Goal: Transaction & Acquisition: Purchase product/service

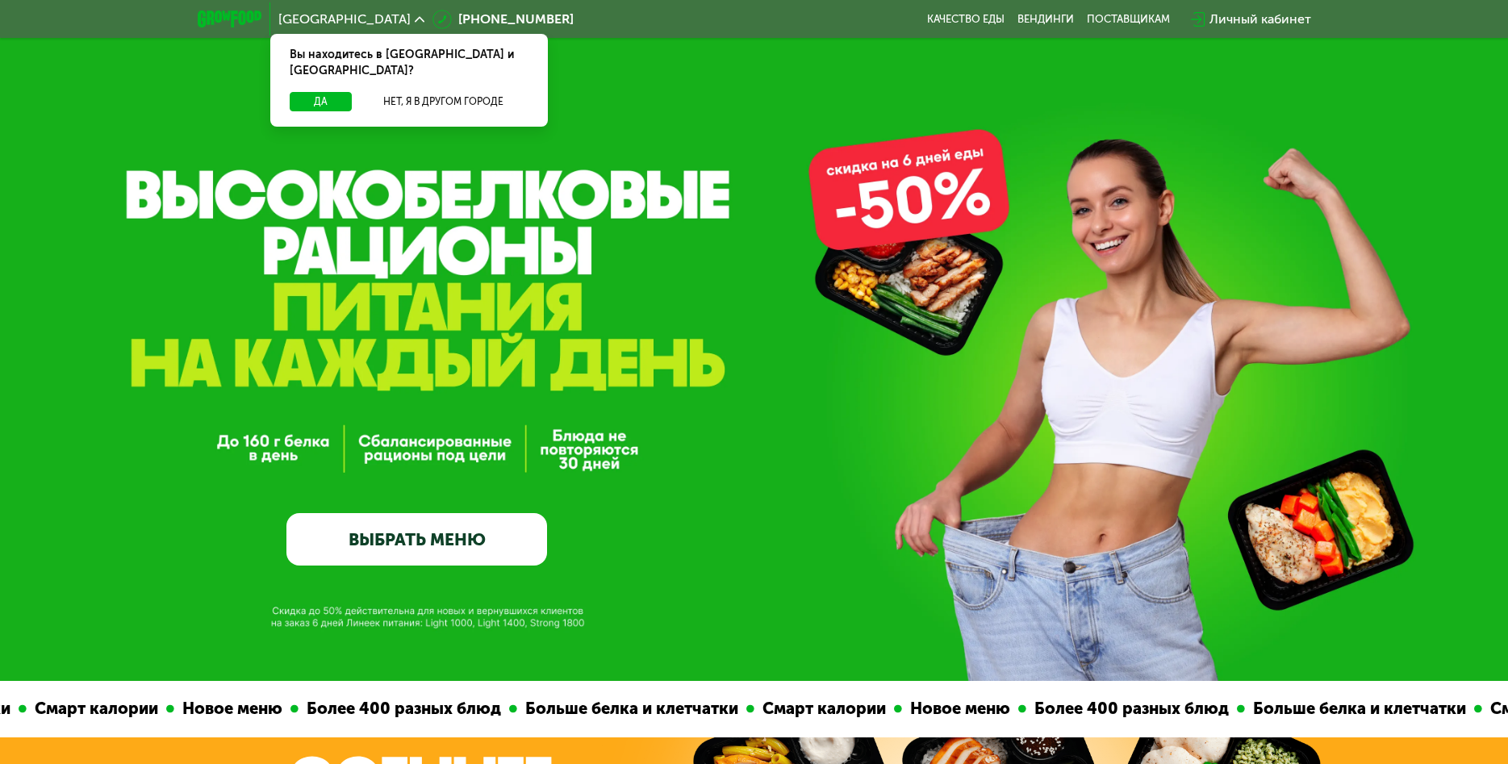
click at [482, 527] on link "ВЫБРАТЬ МЕНЮ" at bounding box center [416, 539] width 261 height 52
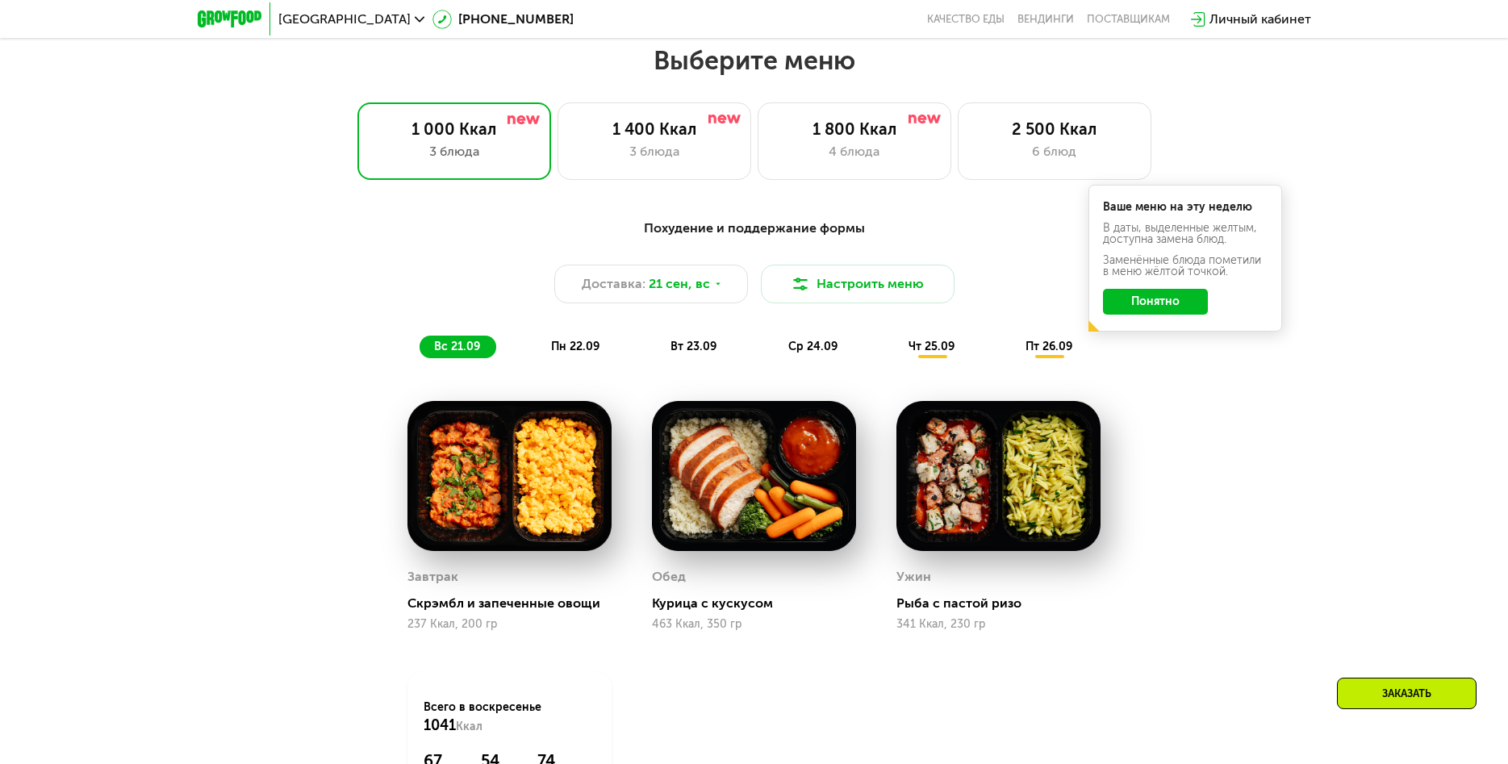
scroll to position [1308, 0]
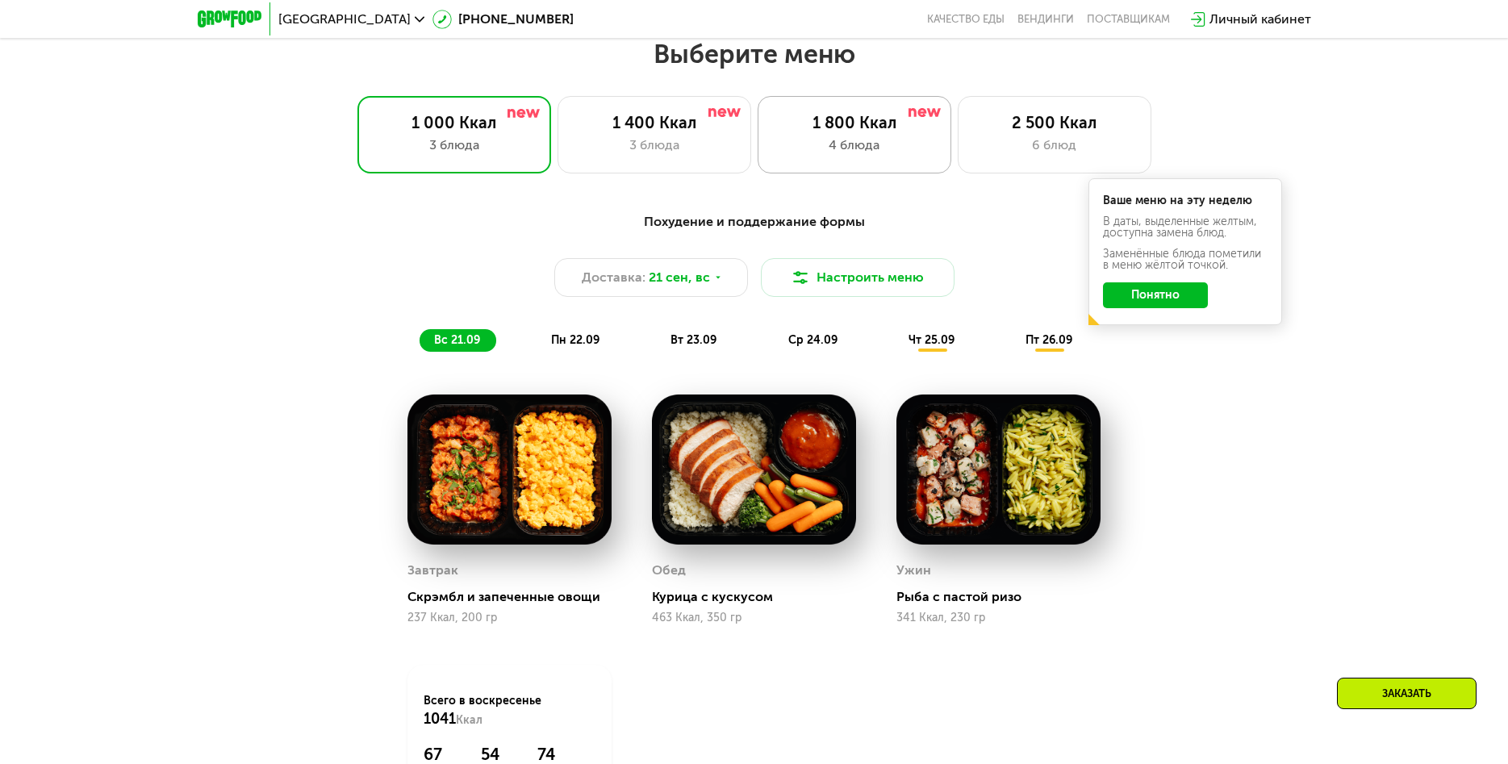
click at [840, 155] on div "1 800 Ккал 4 блюда" at bounding box center [855, 134] width 194 height 77
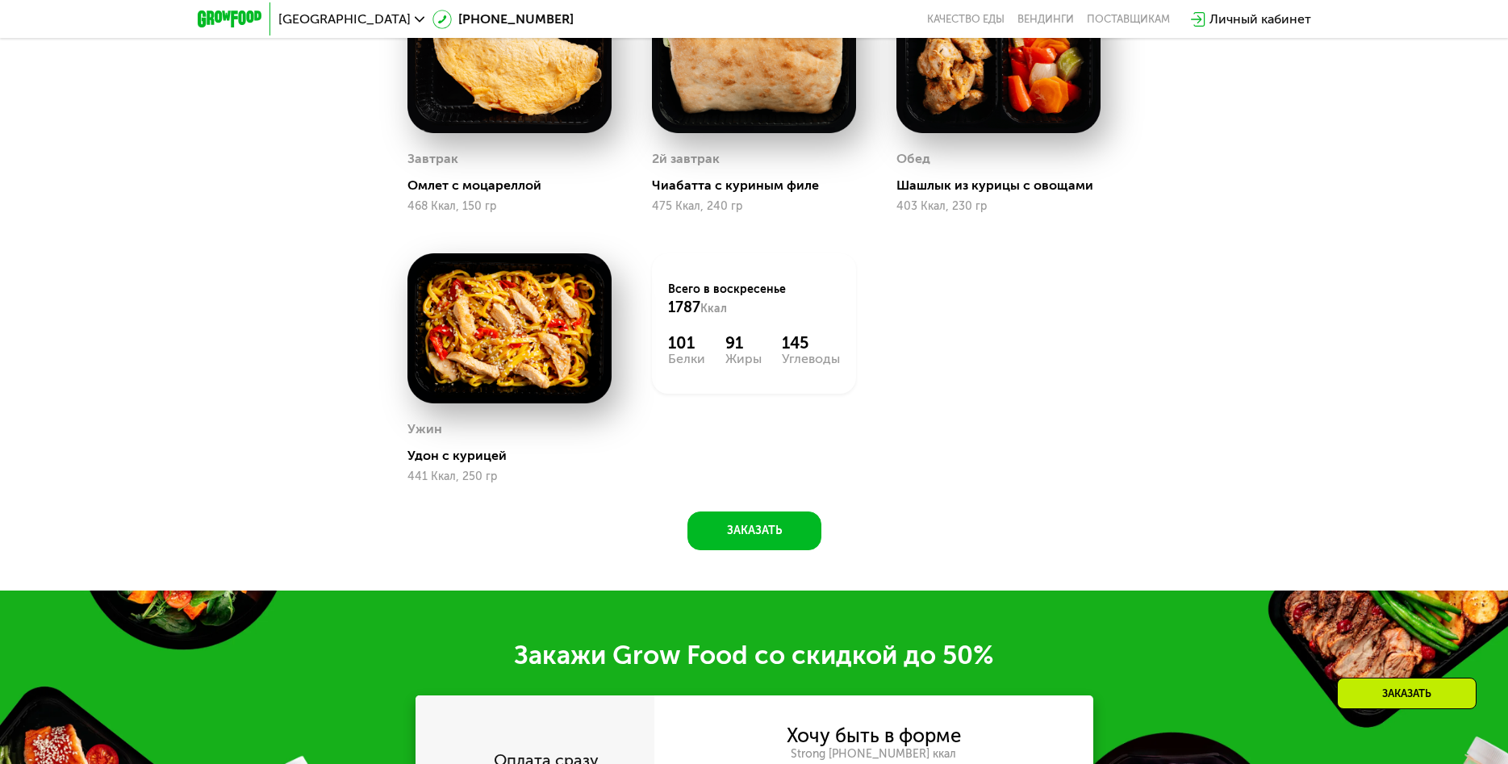
scroll to position [2048, 0]
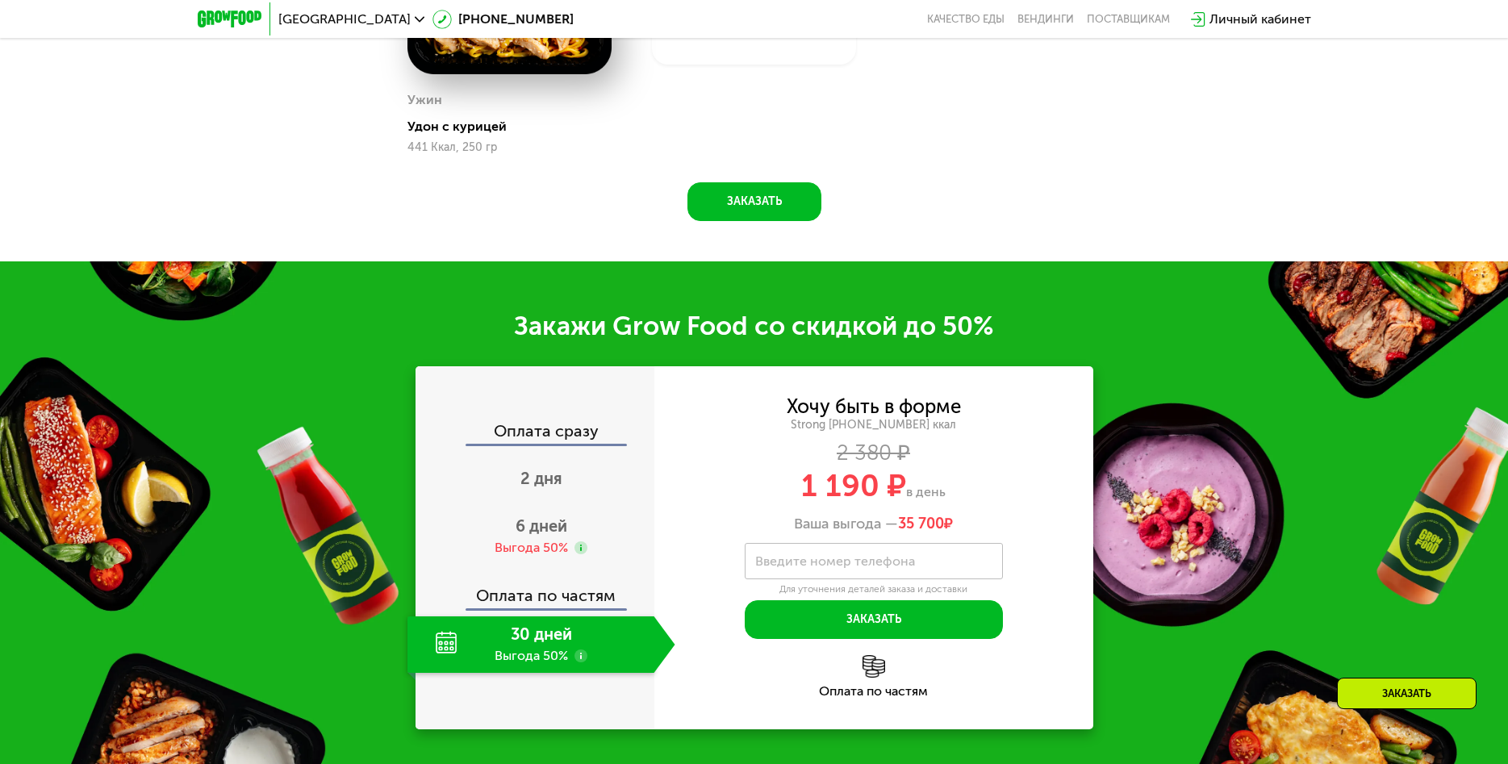
drag, startPoint x: 800, startPoint y: 489, endPoint x: 951, endPoint y: 491, distance: 150.9
click at [951, 491] on div "1 190 ₽ в день" at bounding box center [873, 485] width 439 height 31
click at [980, 508] on div "Хочу быть в форме Strong [PHONE_NUMBER] ккал 2 380 ₽ 1 190 ₽ в день Ваша выгода…" at bounding box center [873, 466] width 439 height 136
click at [558, 525] on span "6 дней" at bounding box center [542, 525] width 52 height 19
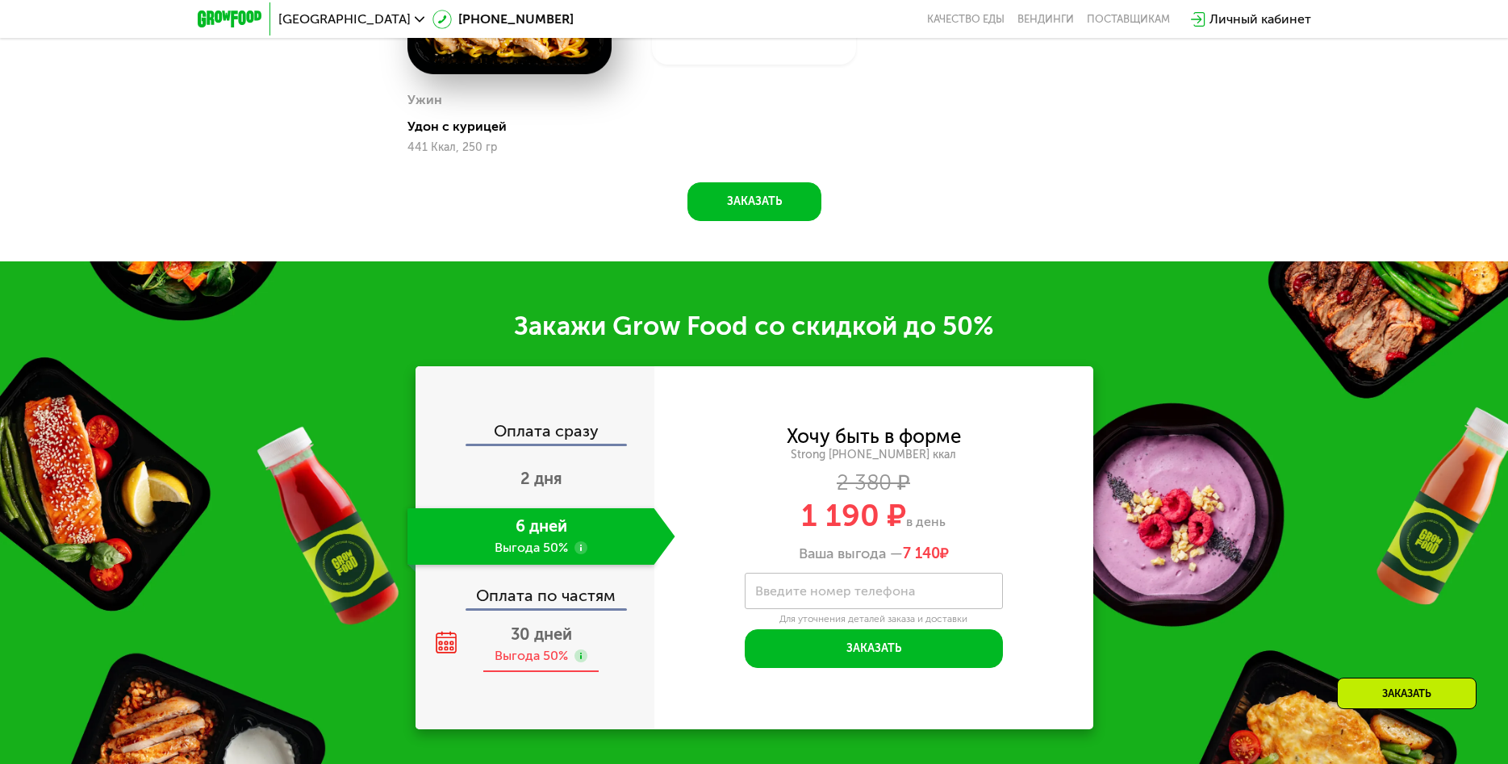
click at [535, 639] on span "30 дней" at bounding box center [541, 633] width 61 height 19
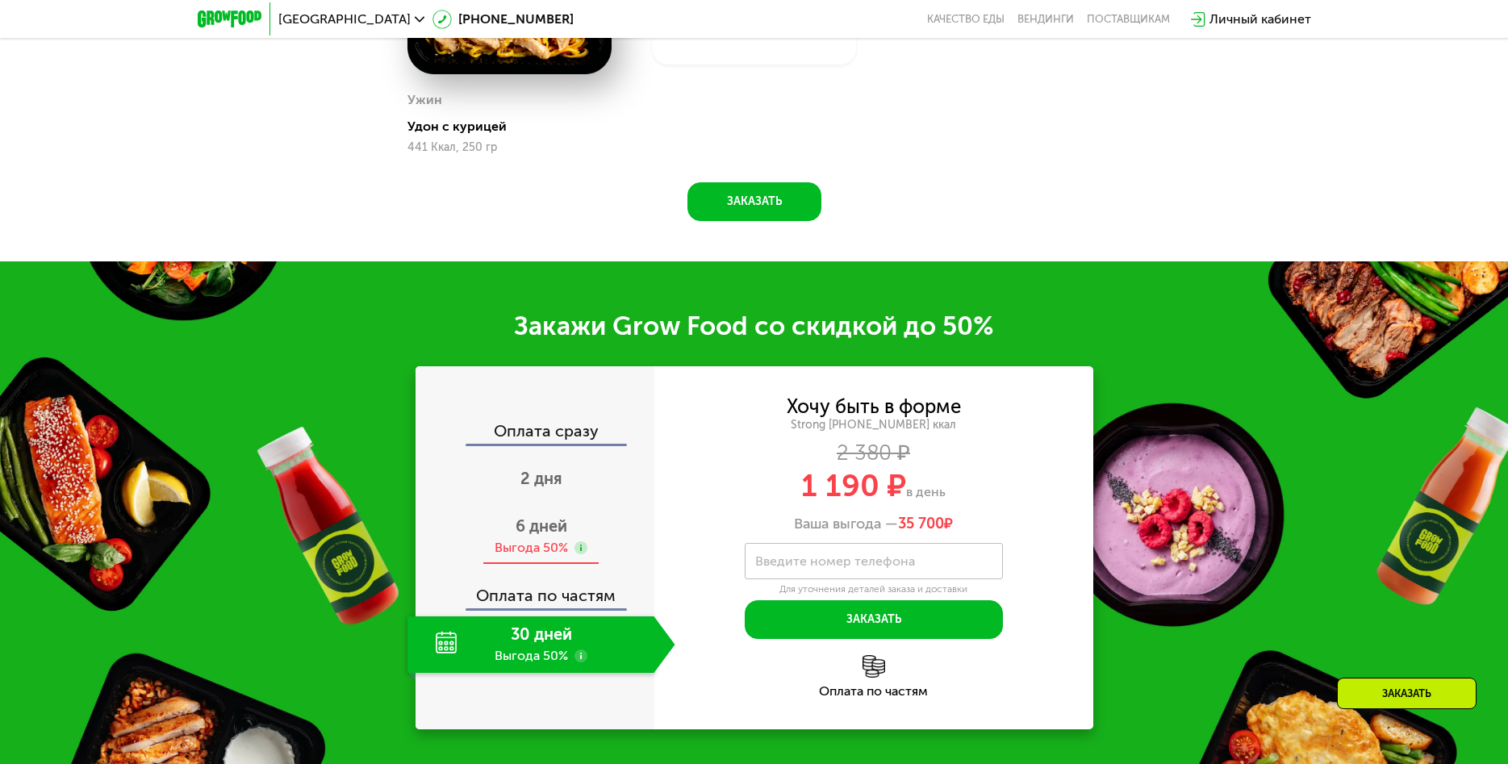
click at [538, 537] on div "6 дней Выгода 50%" at bounding box center [541, 536] width 268 height 56
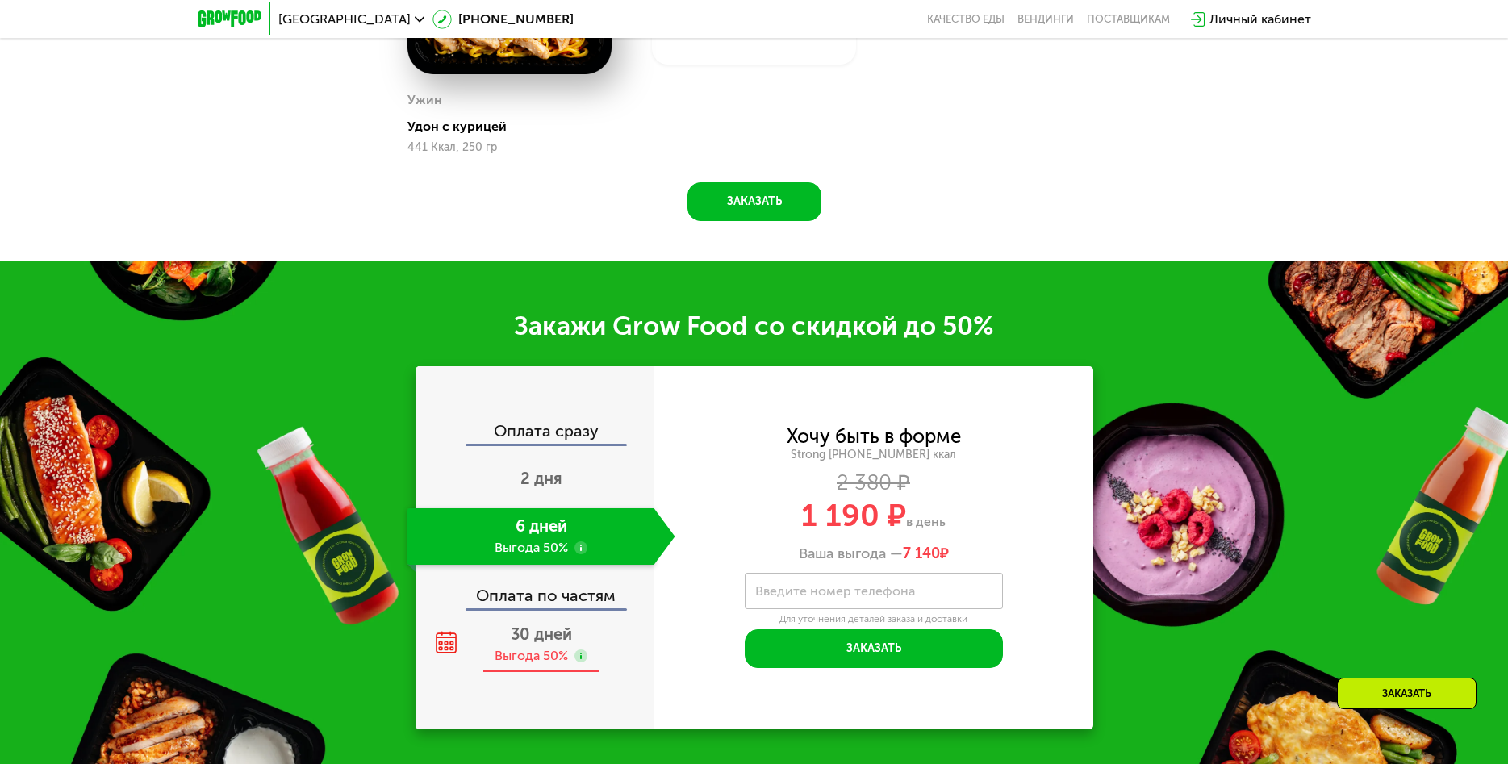
click at [520, 654] on div "Выгода 50%" at bounding box center [531, 656] width 73 height 18
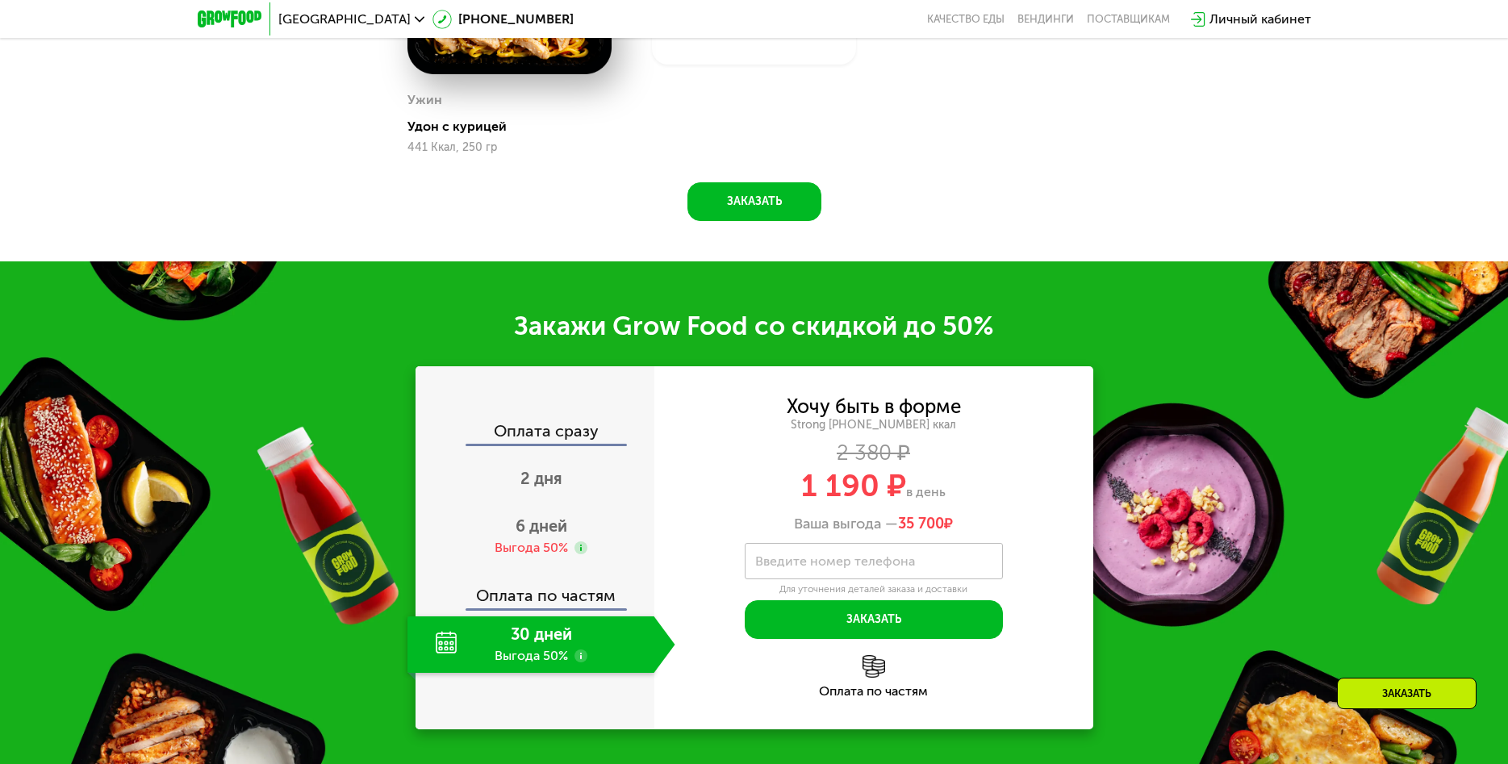
drag, startPoint x: 867, startPoint y: 525, endPoint x: 982, endPoint y: 530, distance: 115.5
click at [982, 530] on div "Ваша выгода — 35 700 ₽" at bounding box center [873, 525] width 439 height 18
click at [1002, 517] on div "Ваша выгода — 35 700 ₽" at bounding box center [873, 525] width 439 height 18
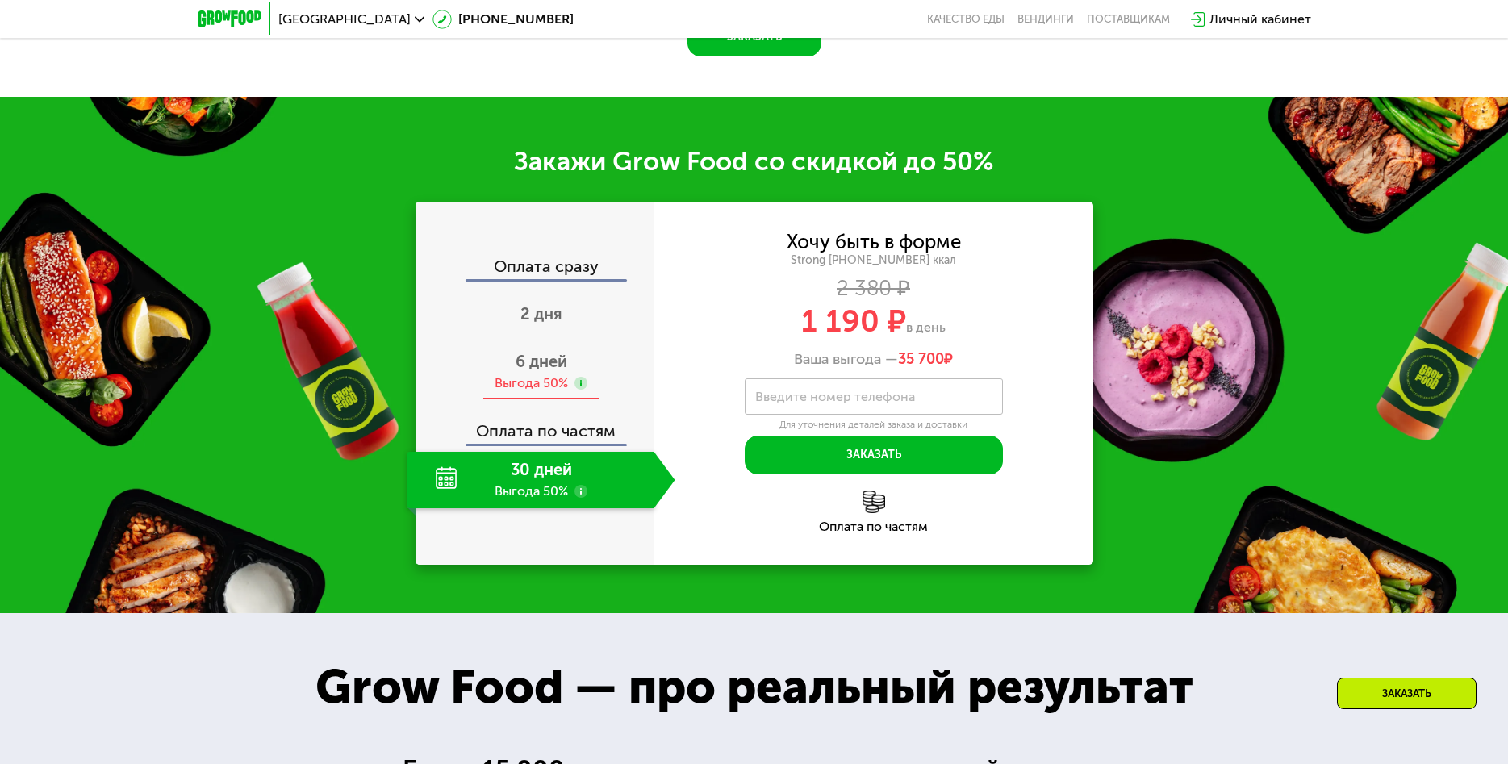
click at [582, 386] on use at bounding box center [580, 383] width 13 height 13
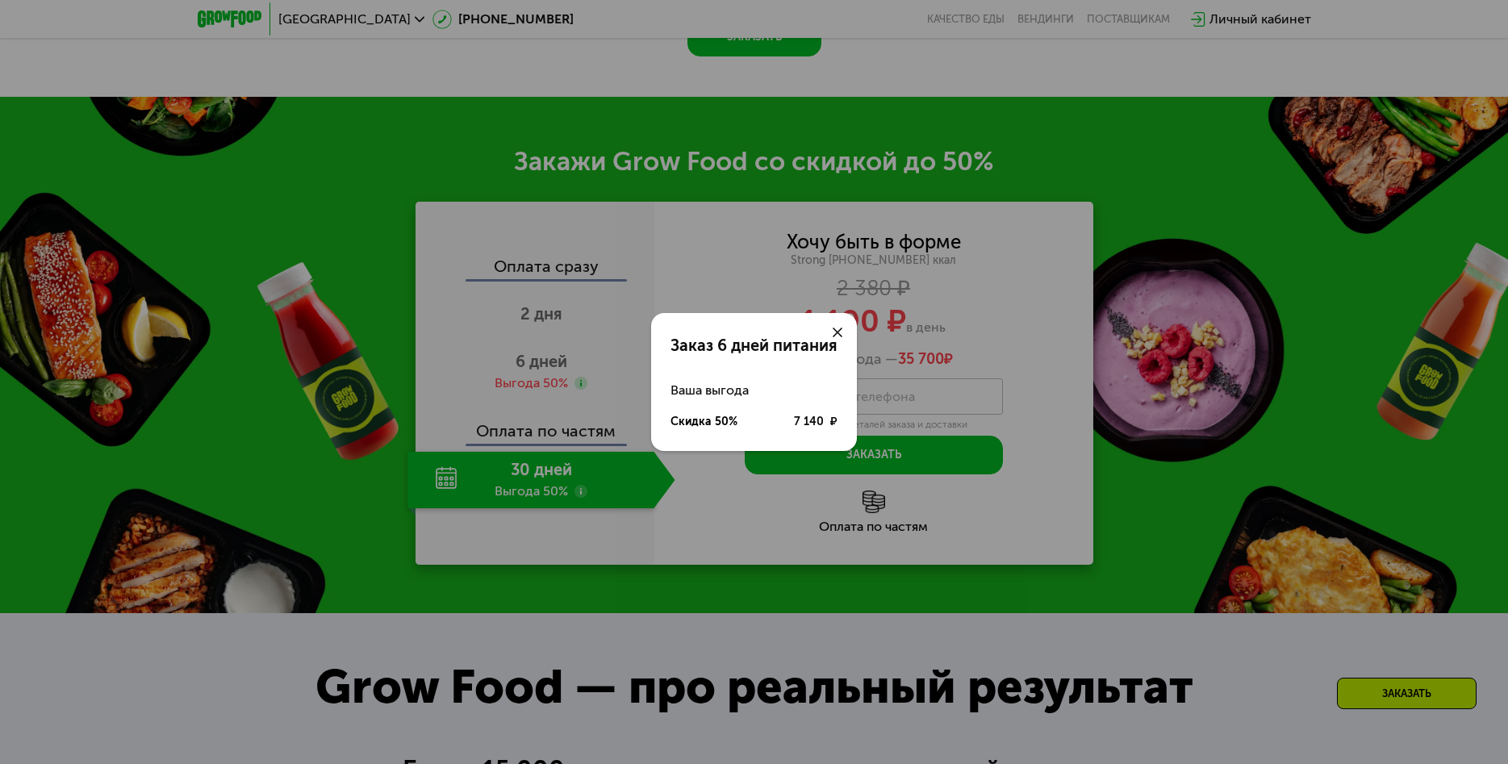
click at [716, 422] on div "Скидка 50%" at bounding box center [703, 422] width 67 height 16
drag, startPoint x: 829, startPoint y: 333, endPoint x: 720, endPoint y: 350, distance: 111.0
click at [829, 334] on div at bounding box center [837, 332] width 39 height 39
click at [834, 330] on use at bounding box center [838, 333] width 10 height 10
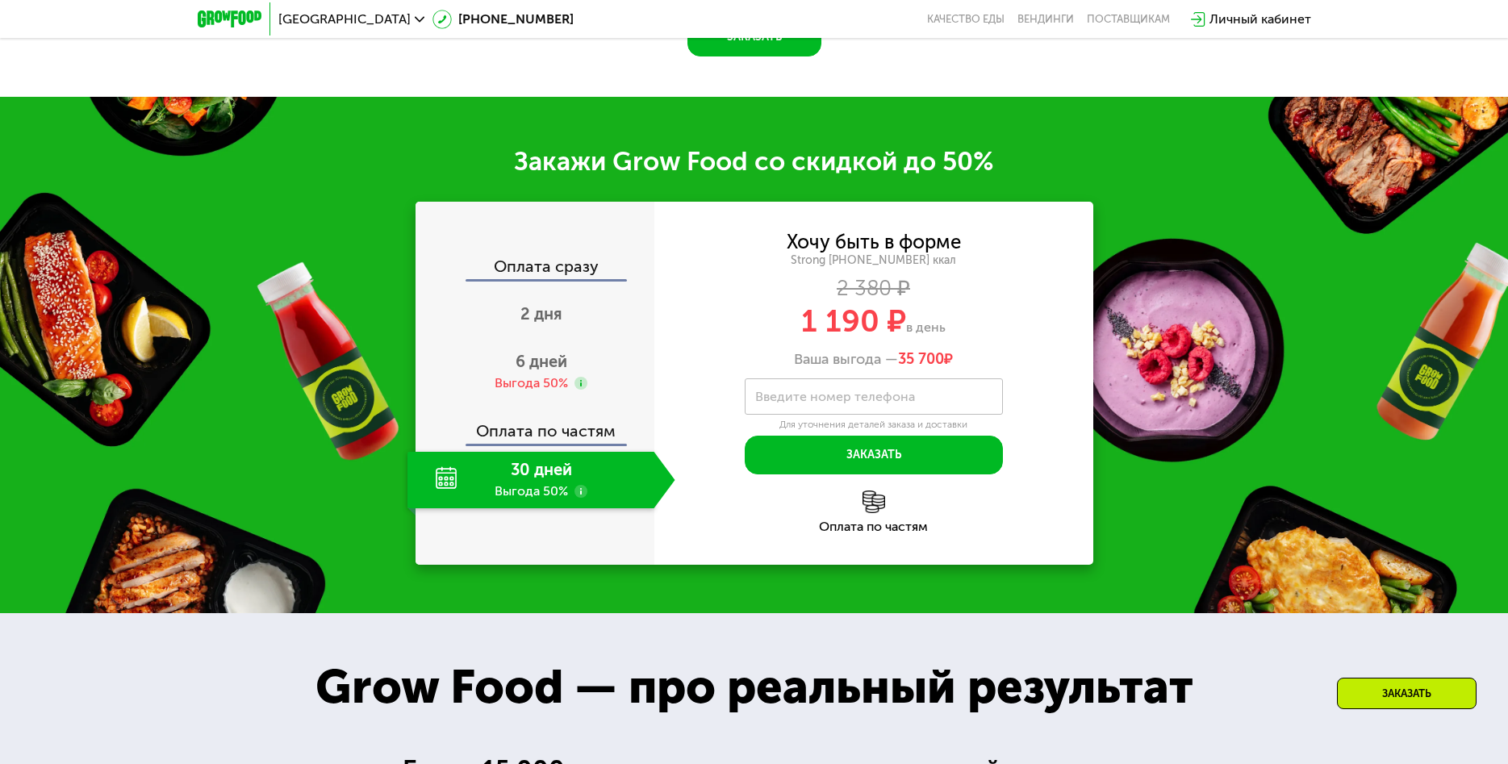
click at [558, 368] on span "6 дней" at bounding box center [542, 361] width 52 height 19
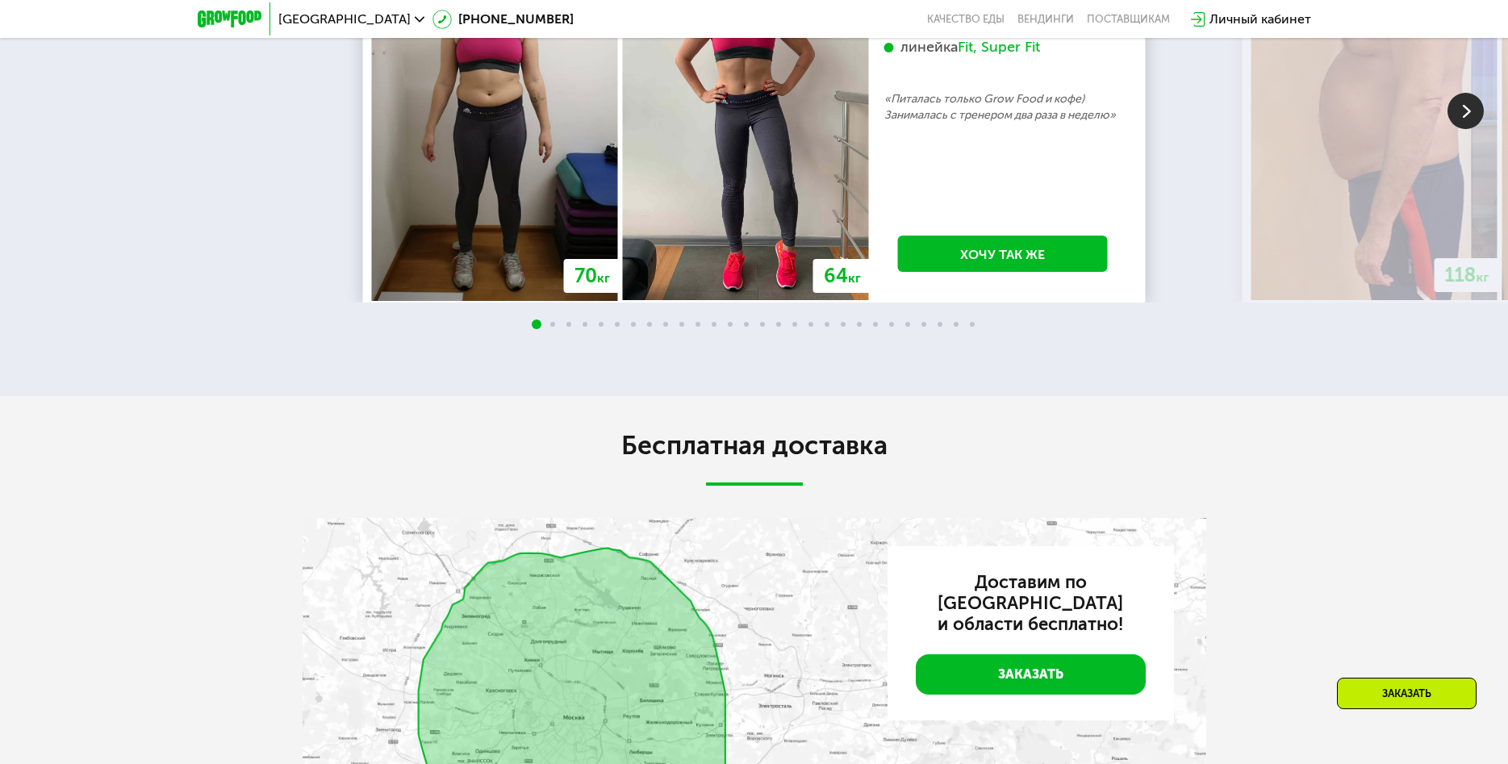
scroll to position [3448, 0]
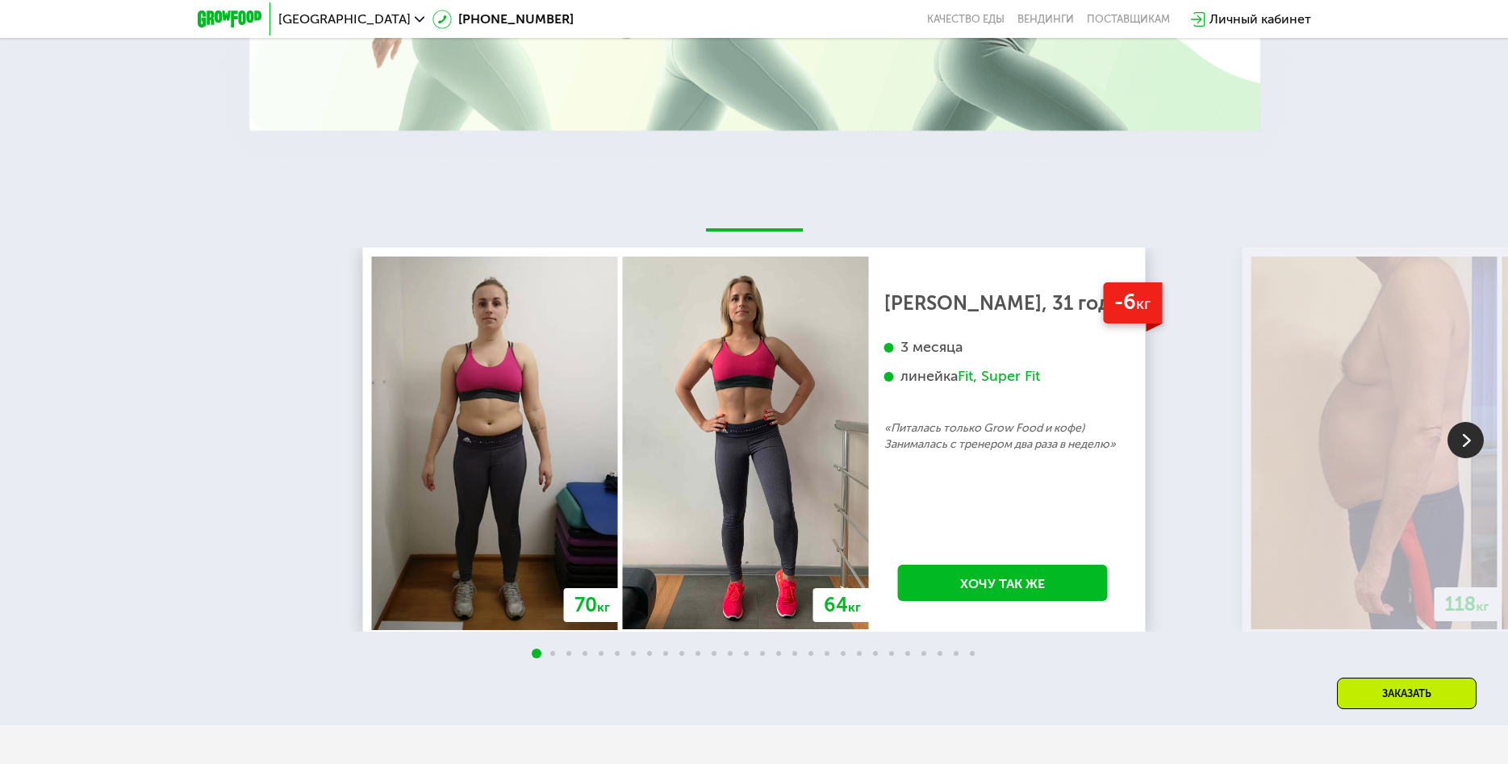
click at [1473, 441] on img at bounding box center [1465, 440] width 36 height 36
